Goal: Obtain resource: Download file/media

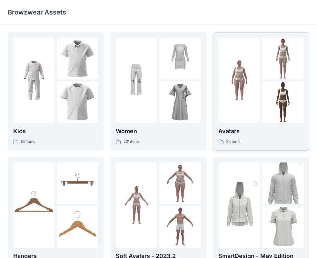
click at [276, 94] on img at bounding box center [283, 102] width 42 height 42
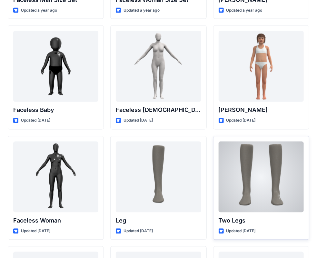
scroll to position [574, 0]
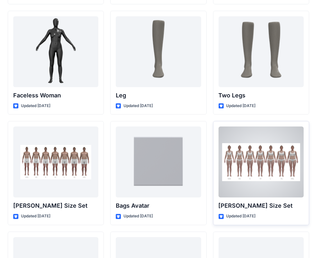
click at [268, 164] on div at bounding box center [261, 162] width 85 height 71
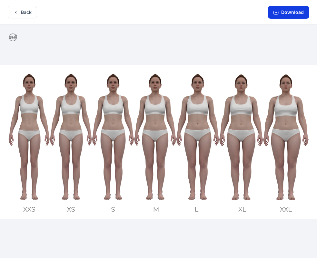
click at [280, 15] on button "Download" at bounding box center [288, 12] width 41 height 13
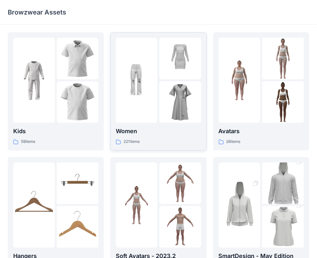
click at [170, 100] on img at bounding box center [180, 102] width 42 height 42
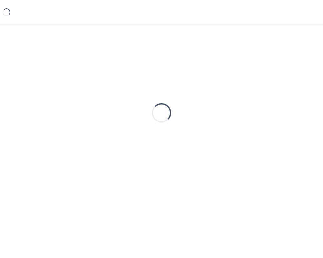
click at [170, 100] on div "Loading..." at bounding box center [161, 112] width 307 height 161
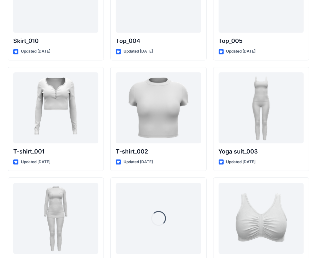
scroll to position [3394, 0]
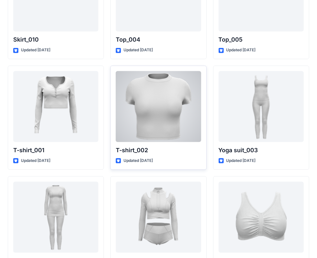
click at [161, 96] on div at bounding box center [158, 106] width 85 height 71
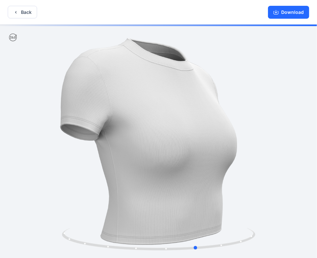
drag, startPoint x: 269, startPoint y: 149, endPoint x: 307, endPoint y: 153, distance: 38.6
click at [307, 153] on div at bounding box center [158, 142] width 317 height 235
drag, startPoint x: 307, startPoint y: 153, endPoint x: 113, endPoint y: 164, distance: 194.0
click at [118, 166] on div at bounding box center [158, 142] width 317 height 235
drag, startPoint x: 98, startPoint y: 163, endPoint x: 247, endPoint y: 129, distance: 152.0
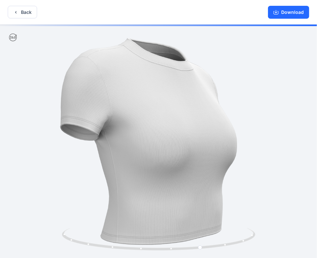
click at [99, 163] on div at bounding box center [158, 142] width 317 height 235
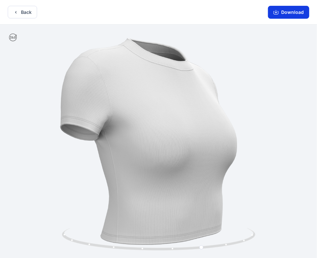
click at [294, 8] on button "Download" at bounding box center [288, 12] width 41 height 13
